Goal: Task Accomplishment & Management: Use online tool/utility

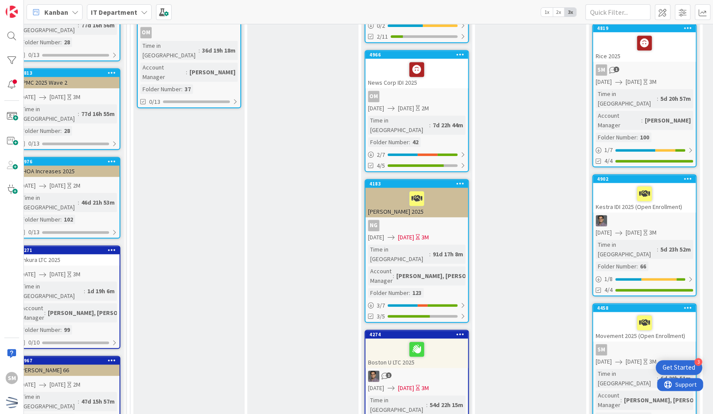
scroll to position [432, 14]
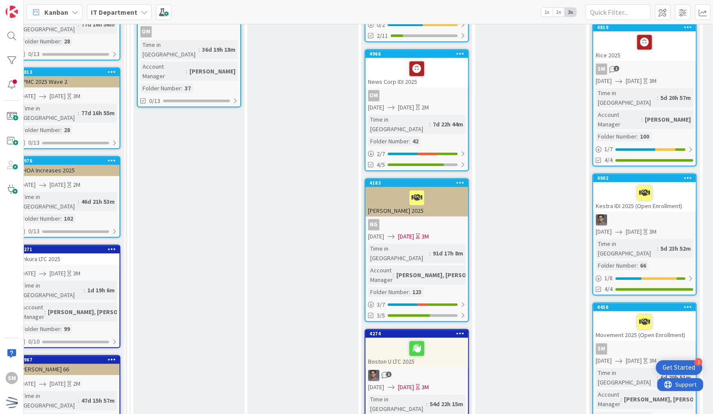
click at [461, 180] on icon at bounding box center [460, 183] width 8 height 6
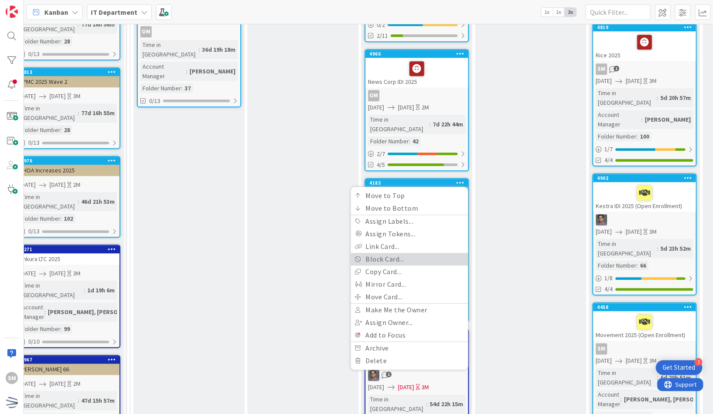
click at [422, 253] on link "Block Card..." at bounding box center [409, 259] width 117 height 13
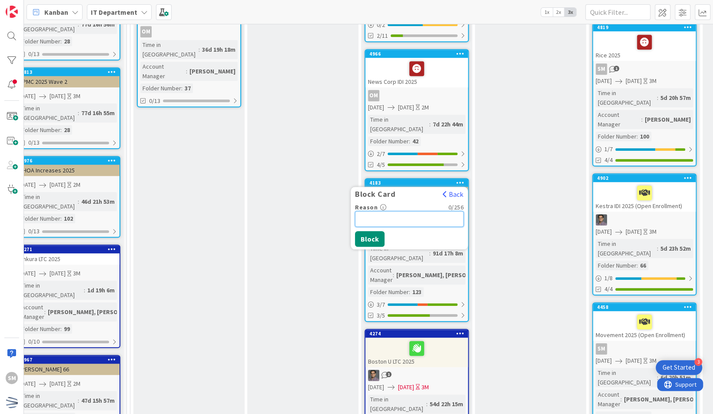
click at [386, 211] on input "Reason" at bounding box center [409, 219] width 109 height 16
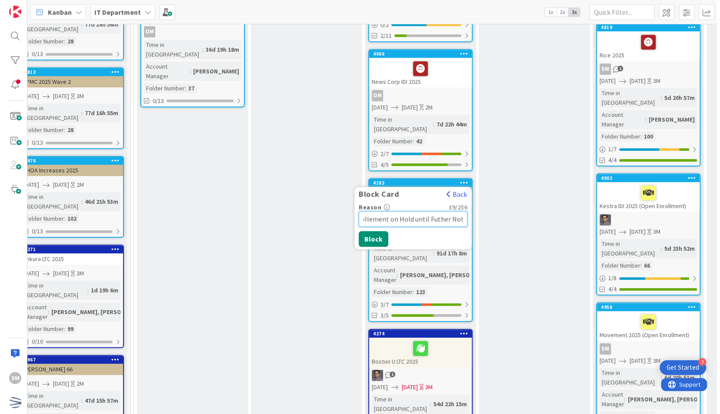
scroll to position [0, 16]
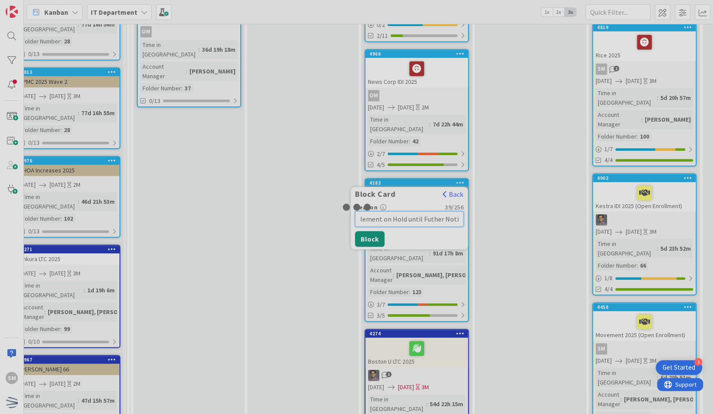
type input "Enrollement on Hold until Futher Notice"
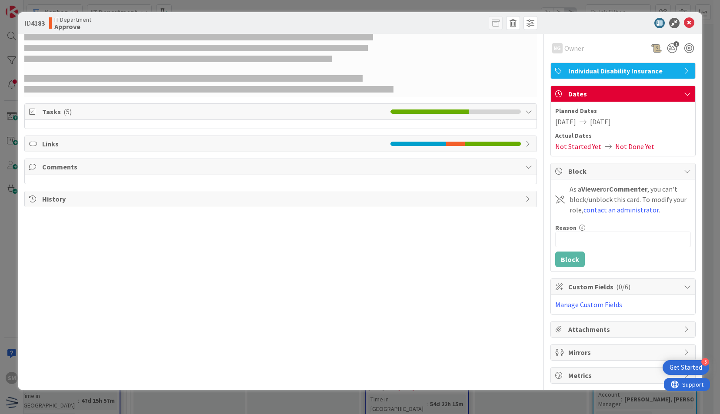
drag, startPoint x: 429, startPoint y: 166, endPoint x: 688, endPoint y: 23, distance: 296.9
click at [688, 23] on icon at bounding box center [689, 23] width 10 height 10
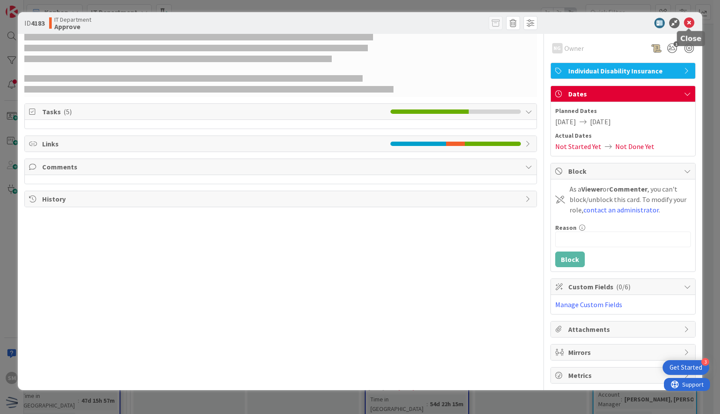
click at [688, 23] on icon at bounding box center [689, 23] width 10 height 10
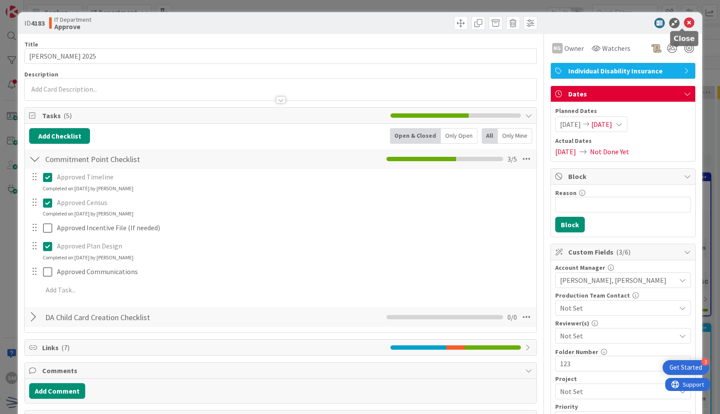
click at [684, 24] on icon at bounding box center [689, 23] width 10 height 10
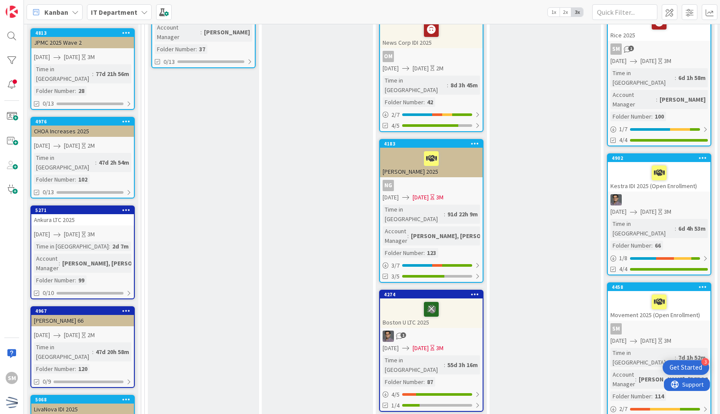
scroll to position [475, 0]
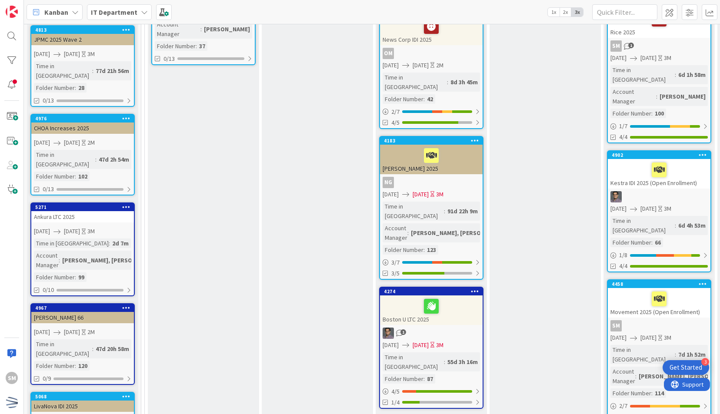
click at [475, 137] on icon at bounding box center [475, 140] width 8 height 6
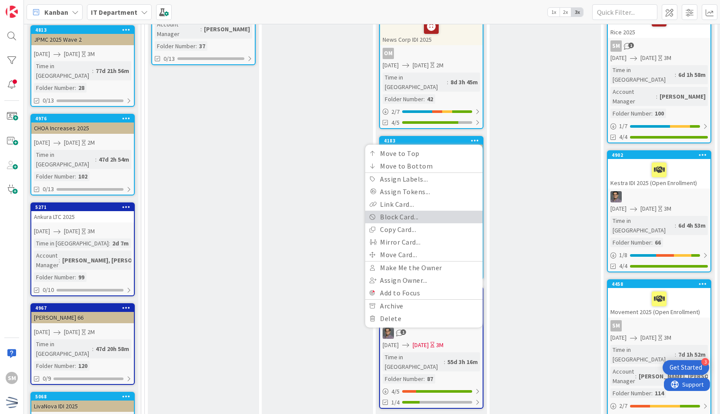
click at [458, 211] on link "Block Card..." at bounding box center [423, 217] width 117 height 13
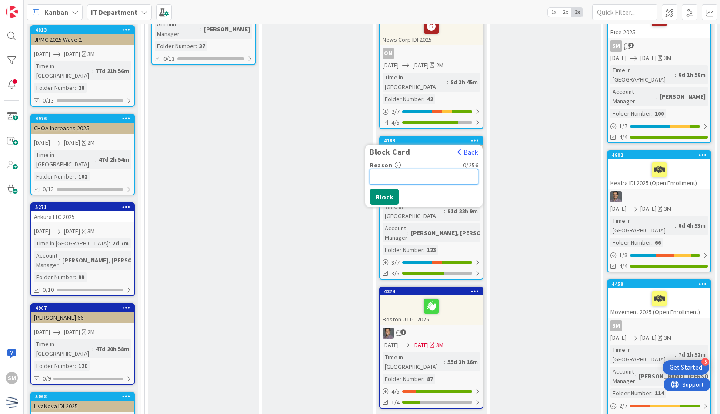
click at [421, 169] on input "Reason" at bounding box center [423, 177] width 109 height 16
type input "On Hold until Further Notice"
click at [386, 189] on button "Block" at bounding box center [384, 197] width 30 height 16
